Goal: Task Accomplishment & Management: Use online tool/utility

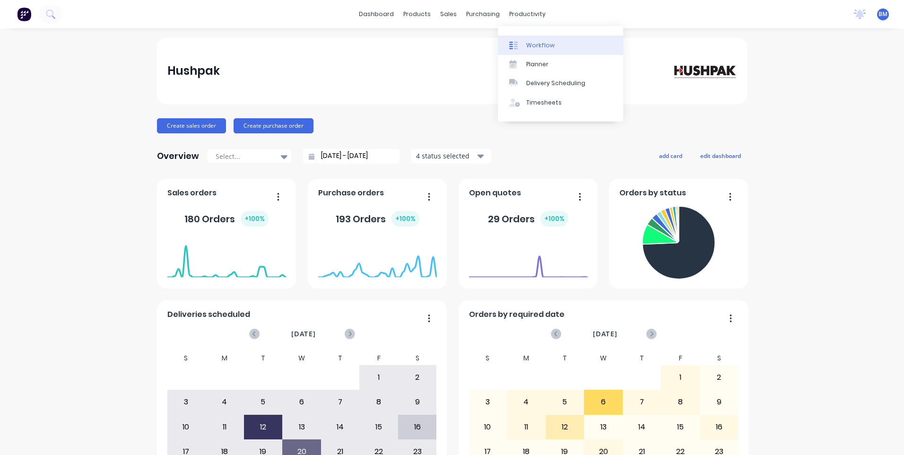
click at [520, 42] on div at bounding box center [516, 45] width 14 height 9
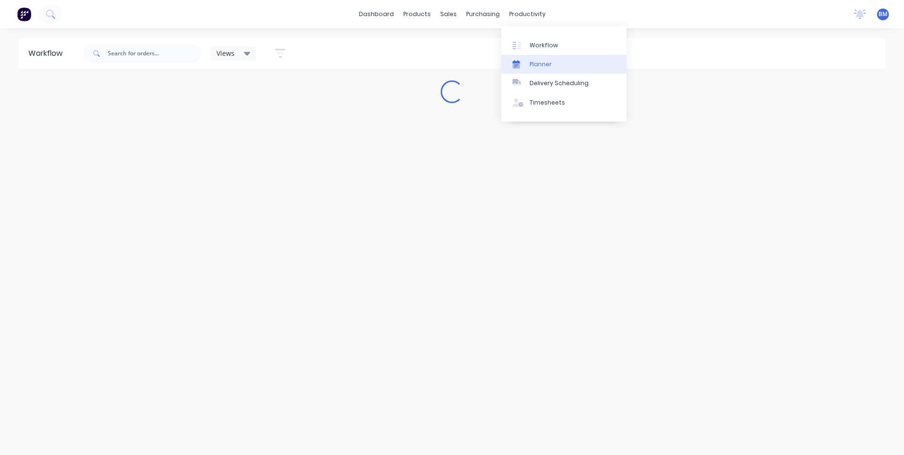
click at [525, 62] on div at bounding box center [520, 64] width 14 height 9
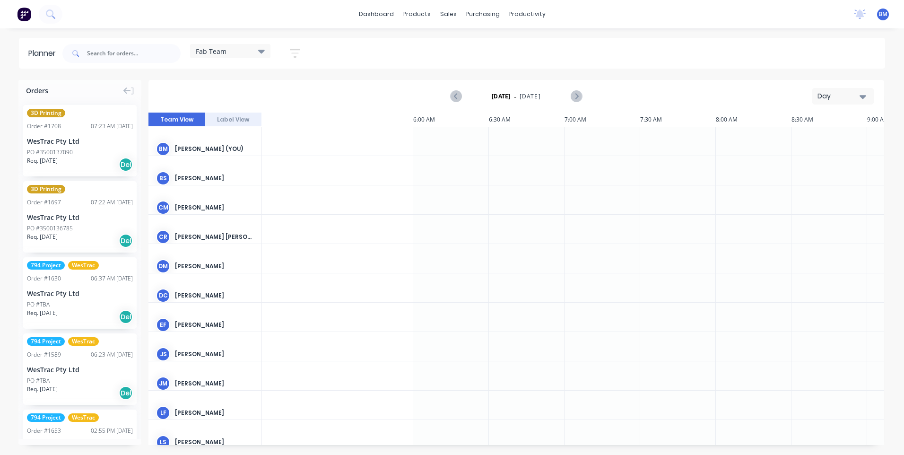
scroll to position [0, 757]
click at [289, 202] on div at bounding box center [300, 199] width 76 height 29
click at [128, 57] on input "text" at bounding box center [134, 53] width 94 height 19
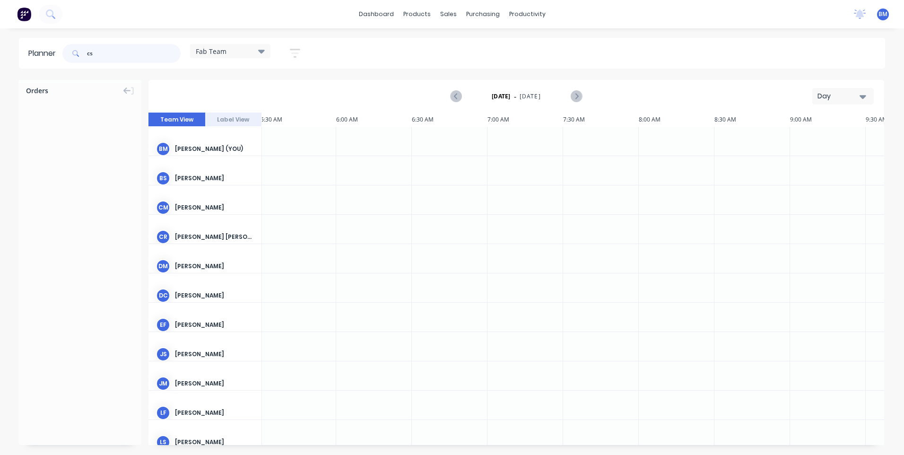
type input "c"
type input "1559"
drag, startPoint x: 60, startPoint y: 141, endPoint x: 46, endPoint y: 113, distance: 31.7
click at [83, 157] on div "Req. [DATE] Del" at bounding box center [80, 151] width 106 height 16
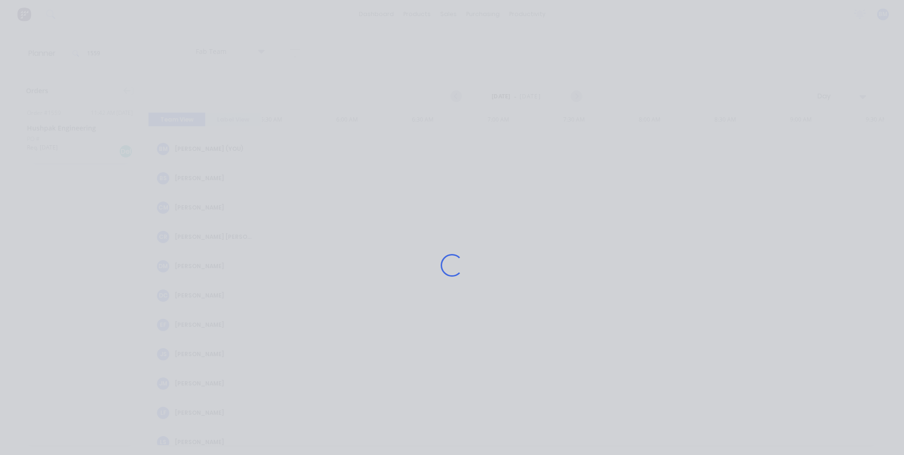
click at [83, 157] on div "Loading..." at bounding box center [452, 265] width 757 height 455
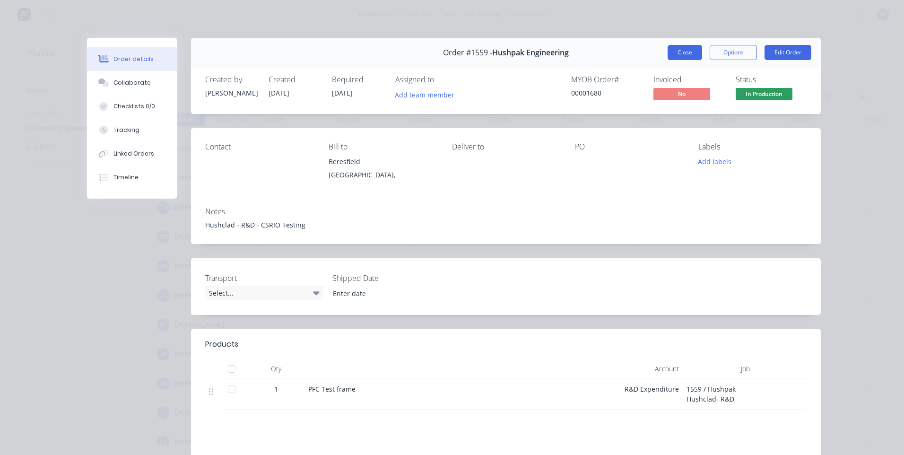
click at [670, 59] on button "Close" at bounding box center [685, 52] width 35 height 15
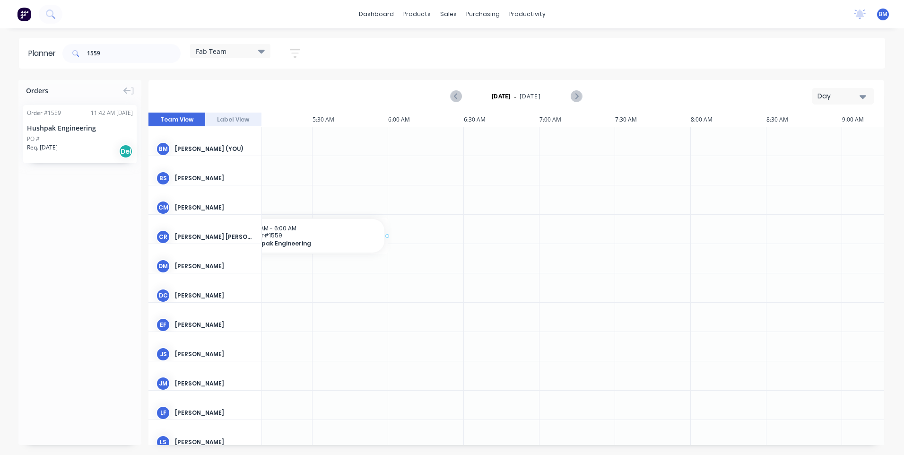
scroll to position [0, 0]
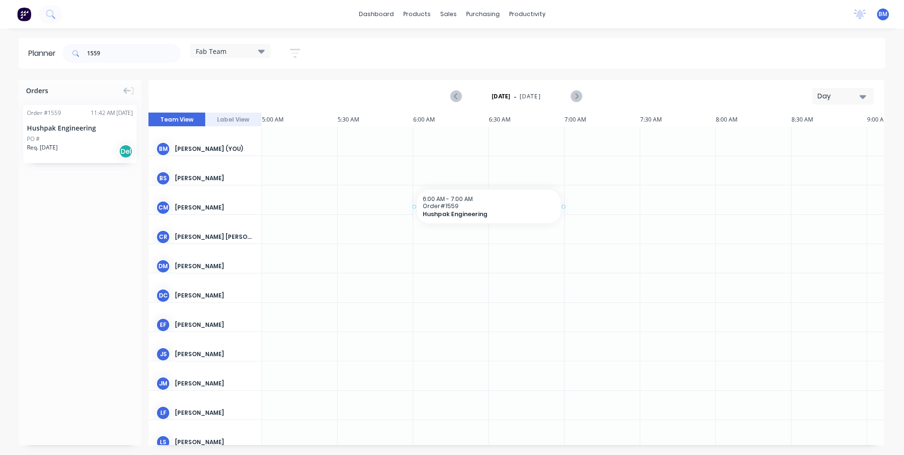
drag, startPoint x: 79, startPoint y: 137, endPoint x: 420, endPoint y: 203, distance: 347.0
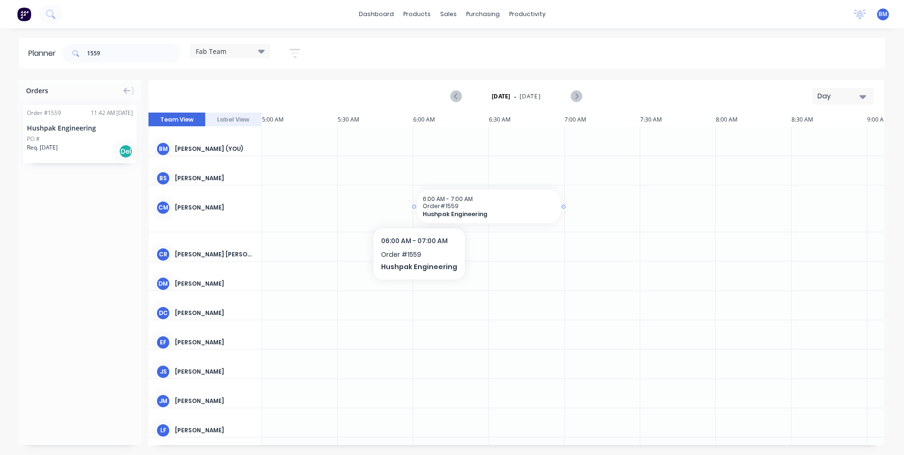
click at [417, 207] on div "6:00 AM - 7:00 AM Order # 1559 Hushpak Engineering" at bounding box center [489, 207] width 144 height 34
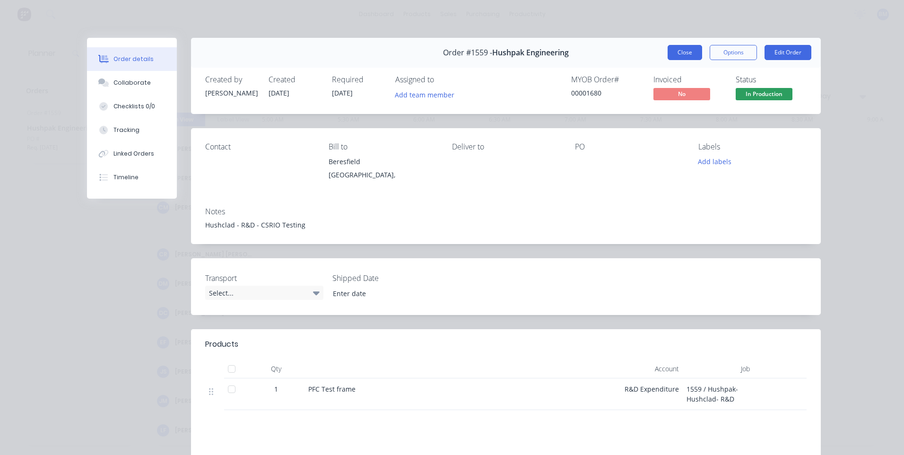
click at [692, 52] on button "Close" at bounding box center [685, 52] width 35 height 15
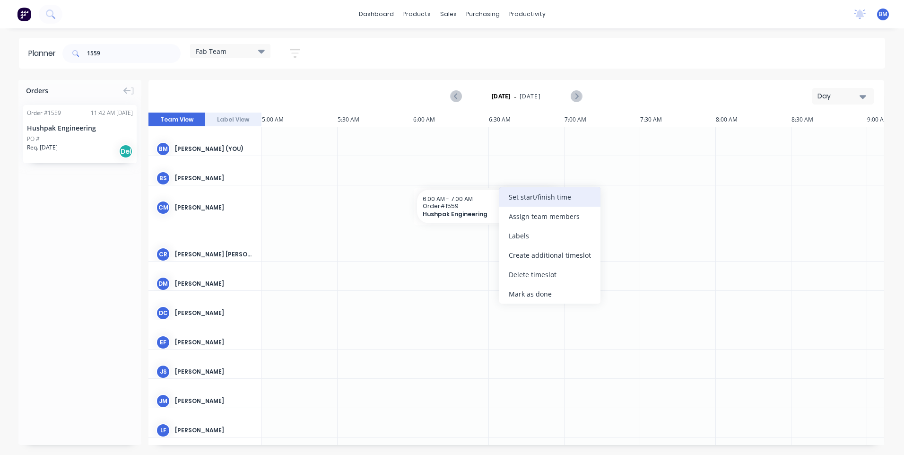
click at [540, 195] on div "Set start/finish time" at bounding box center [549, 196] width 101 height 19
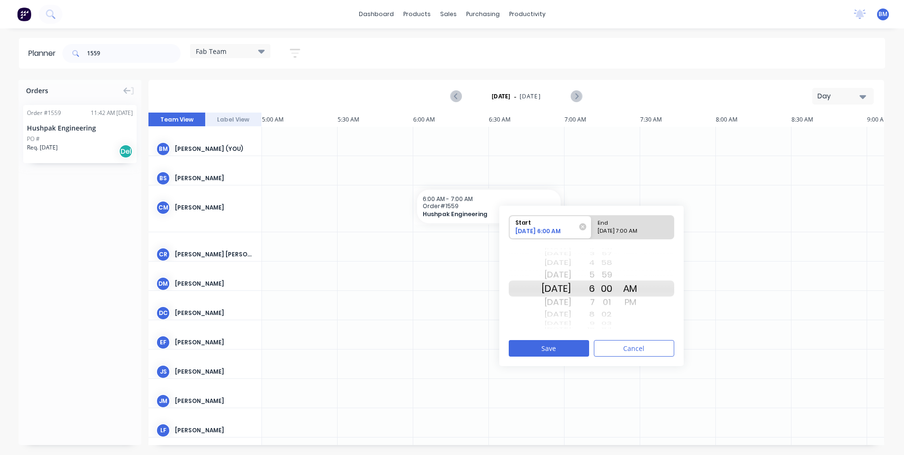
click at [628, 227] on div "End" at bounding box center [629, 222] width 69 height 12
click at [592, 227] on input "End [DATE] 7:00 AM" at bounding box center [592, 227] width 0 height 23
radio input "true"
click at [595, 293] on div "7" at bounding box center [583, 288] width 24 height 16
click at [642, 299] on div "PM" at bounding box center [631, 302] width 24 height 15
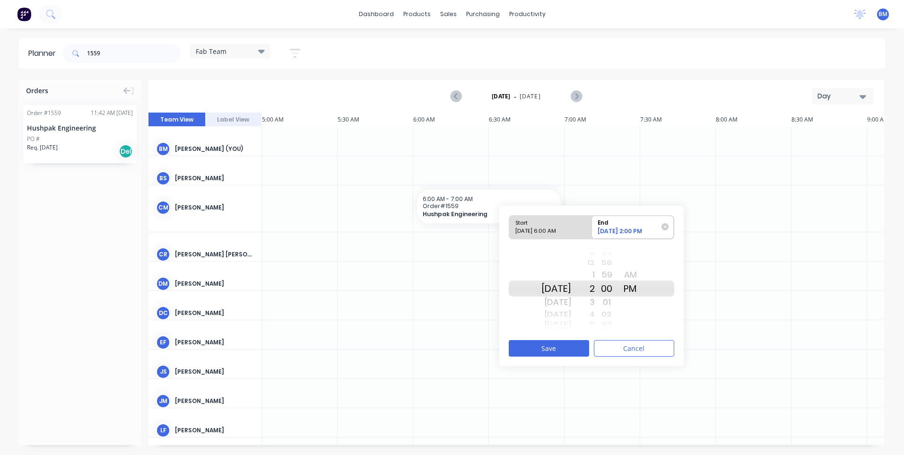
click at [617, 288] on div "00" at bounding box center [607, 288] width 24 height 16
click at [564, 352] on button "Save" at bounding box center [549, 348] width 80 height 17
